Goal: Task Accomplishment & Management: Manage account settings

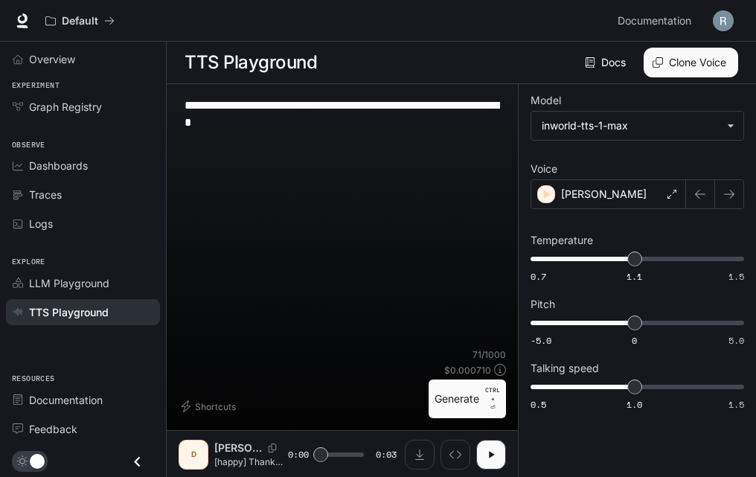
click at [723, 31] on img "button" at bounding box center [723, 20] width 21 height 21
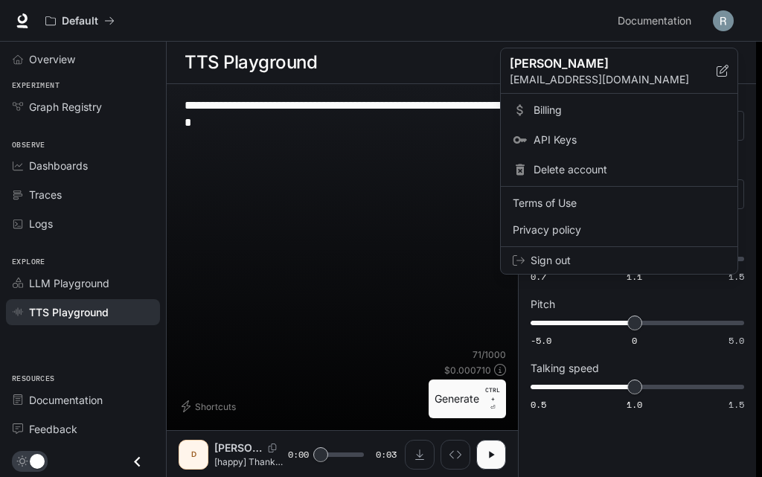
click at [581, 118] on link "Billing" at bounding box center [619, 110] width 231 height 27
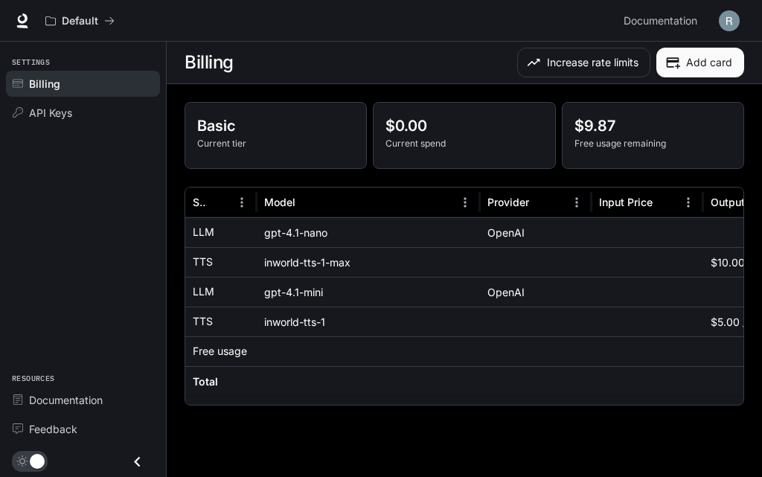
click at [360, 406] on div "Basic Current tier $0.00 Current spend $9.87 Free usage remaining Service Model…" at bounding box center [464, 253] width 595 height 339
drag, startPoint x: 360, startPoint y: 406, endPoint x: 435, endPoint y: 406, distance: 74.4
click at [427, 406] on div "Basic Current tier $0.00 Current spend $9.87 Free usage remaining Service Model…" at bounding box center [464, 253] width 595 height 339
drag, startPoint x: 441, startPoint y: 408, endPoint x: 645, endPoint y: 382, distance: 206.3
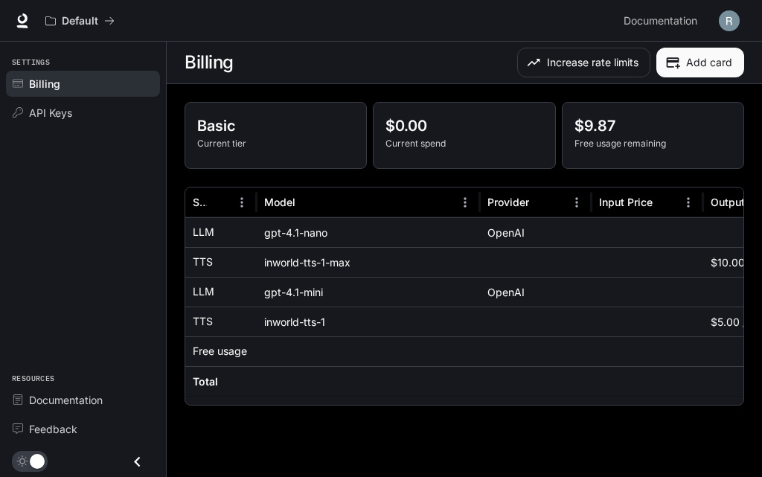
click at [633, 385] on div "Basic Current tier $0.00 Current spend $9.87 Free usage remaining Service Model…" at bounding box center [464, 253] width 595 height 339
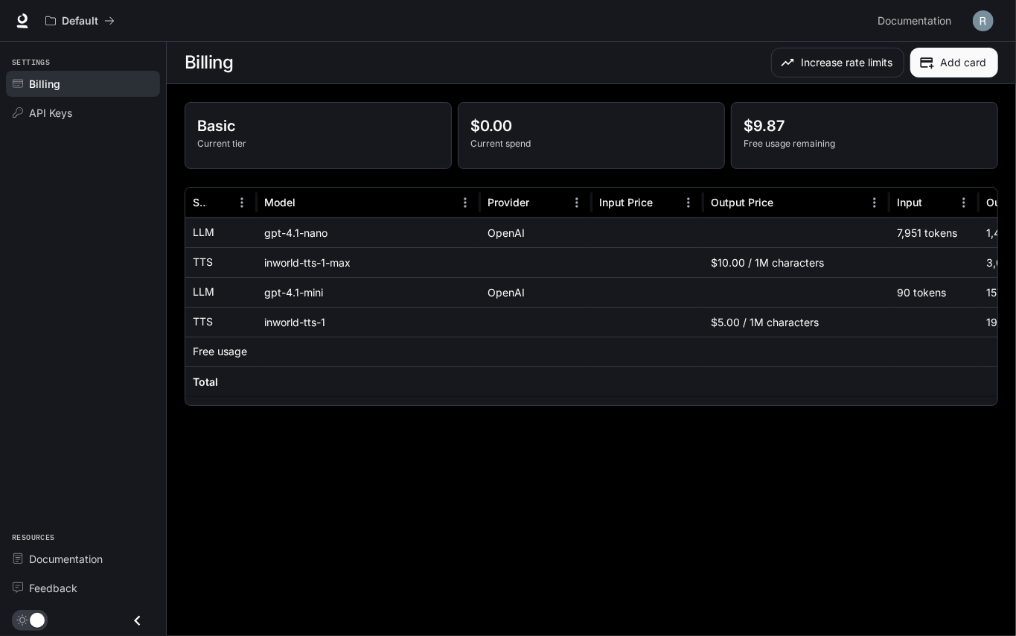
drag, startPoint x: 686, startPoint y: 9, endPoint x: 566, endPoint y: 476, distance: 482.6
click at [563, 476] on main "Billing Increase rate limits Add card Basic Current tier $0.00 Current spend $9…" at bounding box center [591, 339] width 849 height 594
drag, startPoint x: 718, startPoint y: 411, endPoint x: 837, endPoint y: 405, distance: 119.2
click at [756, 405] on div "Basic Current tier $0.00 Current spend $9.87 Free usage remaining Service Model…" at bounding box center [591, 253] width 849 height 339
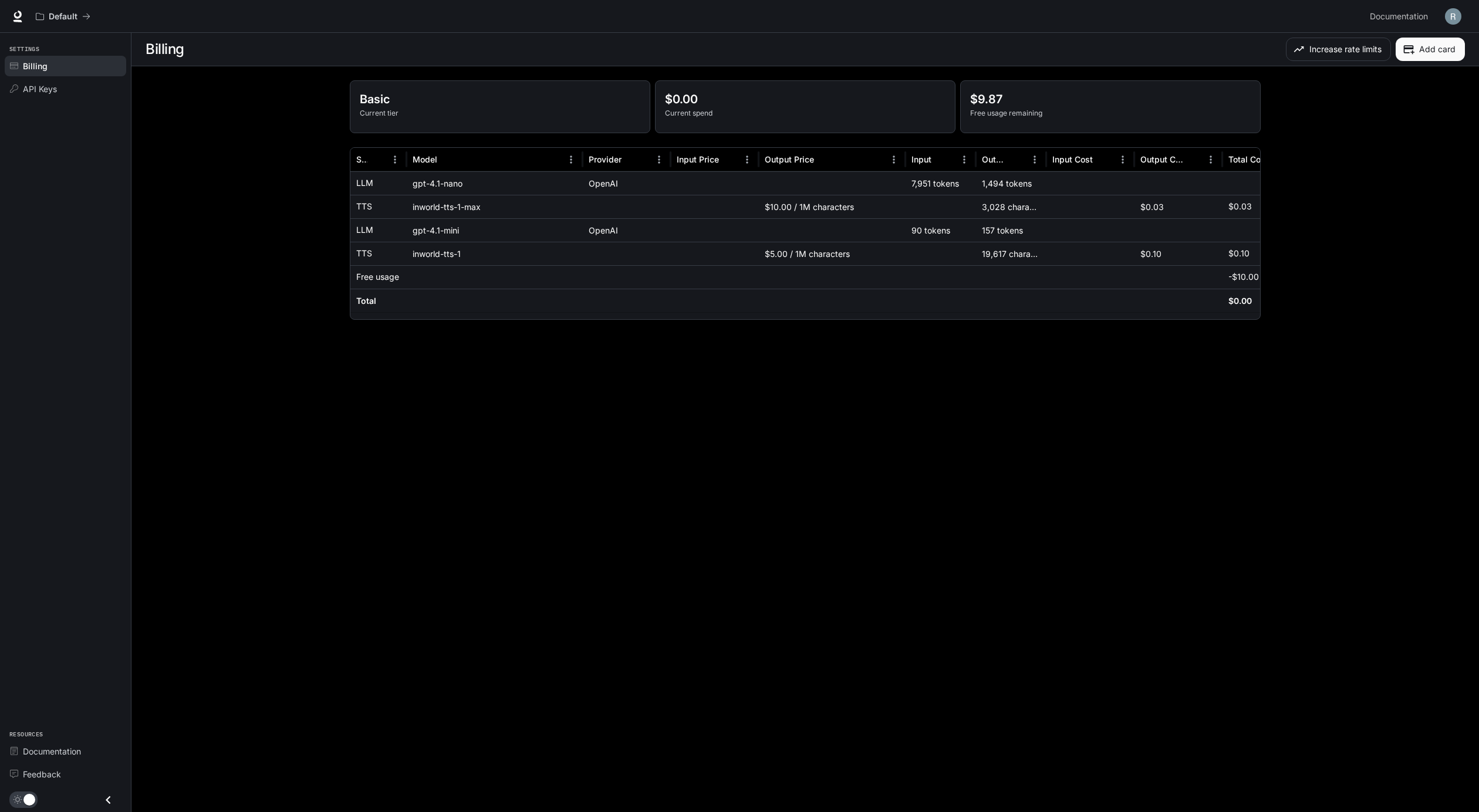
drag, startPoint x: 1287, startPoint y: 1, endPoint x: 976, endPoint y: 414, distance: 517.0
click at [596, 375] on main "Billing Increase rate limits Add card Basic Current tier $0.00 Current spend $9…" at bounding box center [805, 423] width 1347 height 779
